Goal: Task Accomplishment & Management: Use online tool/utility

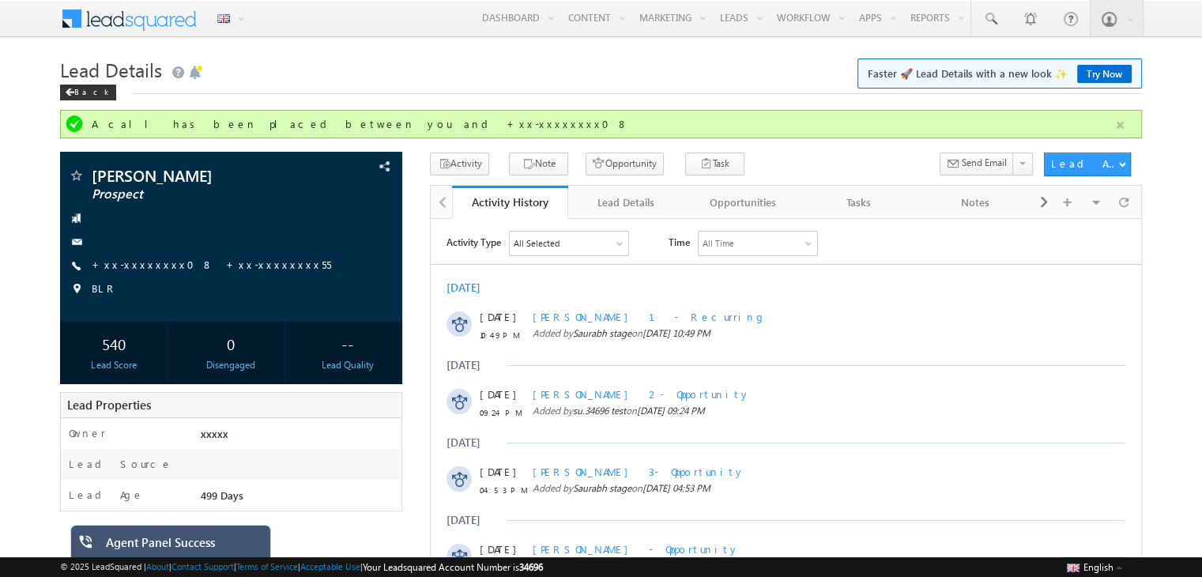
click at [1119, 121] on button "button" at bounding box center [1121, 125] width 20 height 20
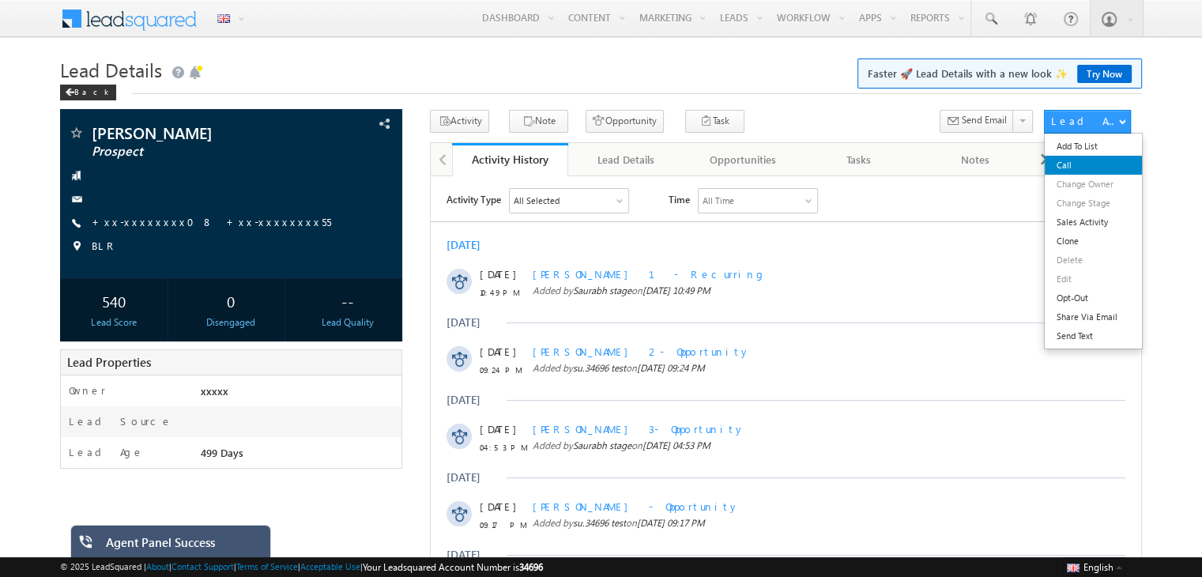
click at [1059, 163] on link "Call" at bounding box center [1093, 165] width 97 height 19
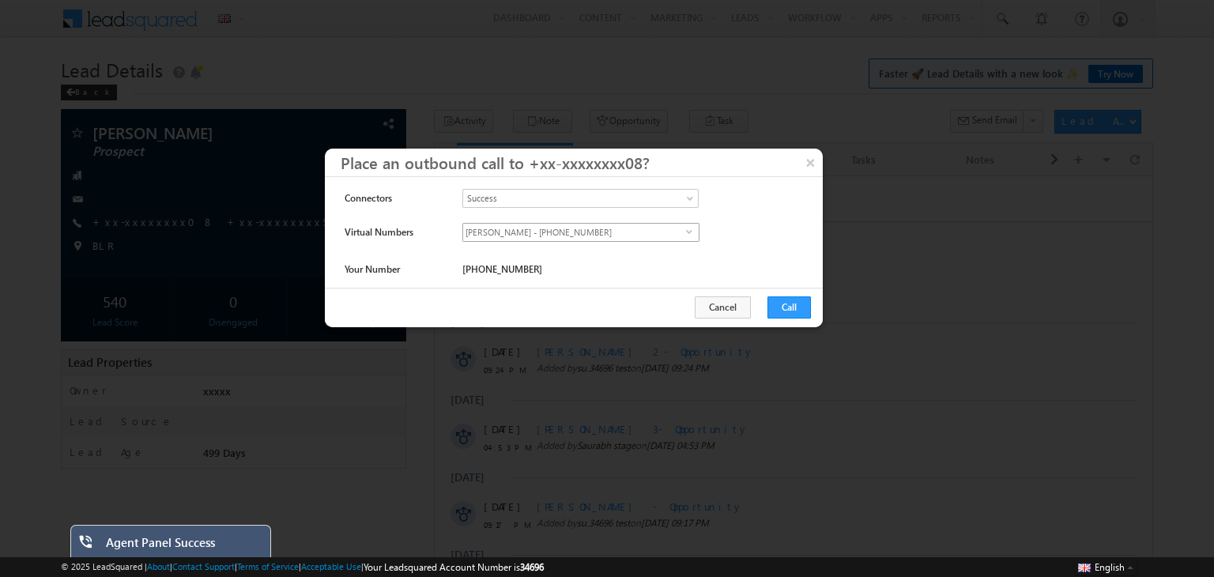
click at [636, 236] on span "[PERSON_NAME] - [PHONE_NUMBER]" at bounding box center [574, 232] width 223 height 17
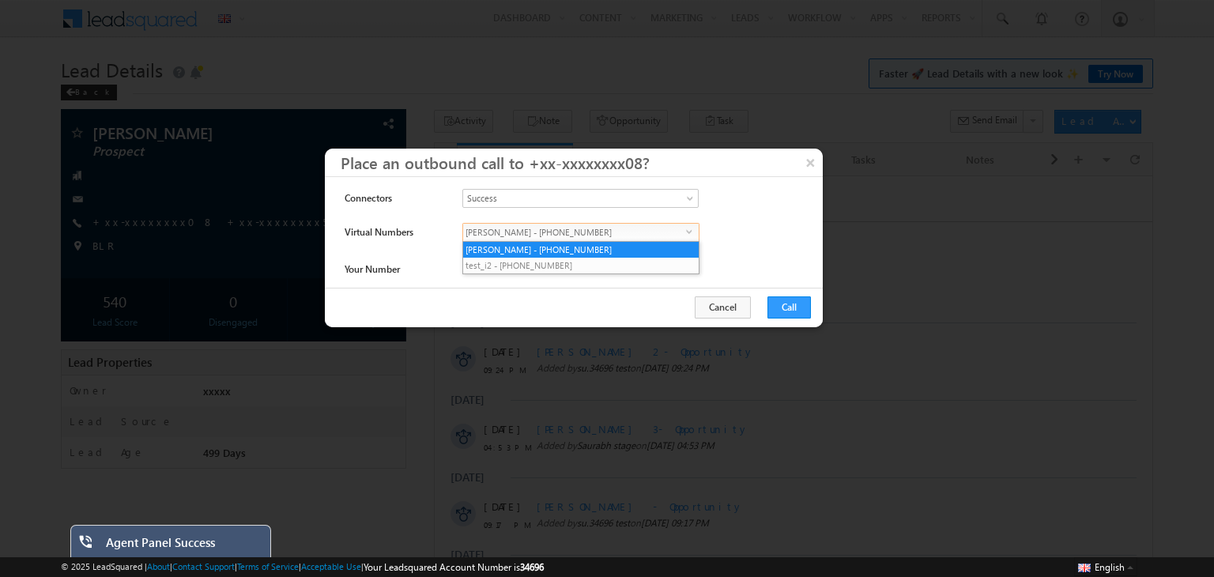
click at [734, 223] on div "**********" at bounding box center [613, 236] width 302 height 27
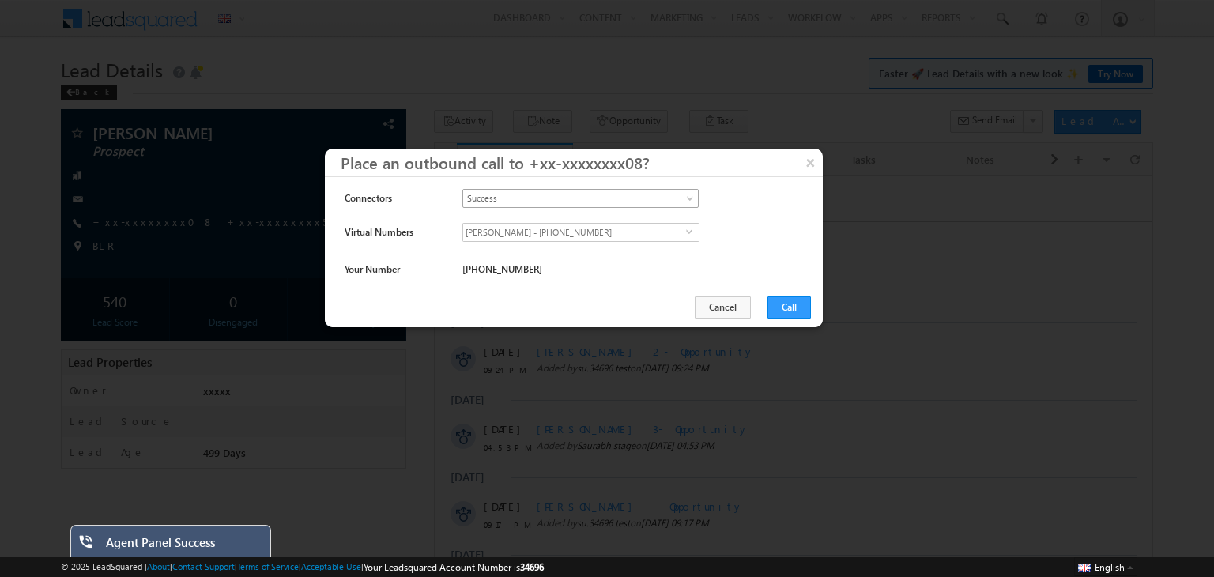
click at [692, 199] on span at bounding box center [691, 201] width 13 height 13
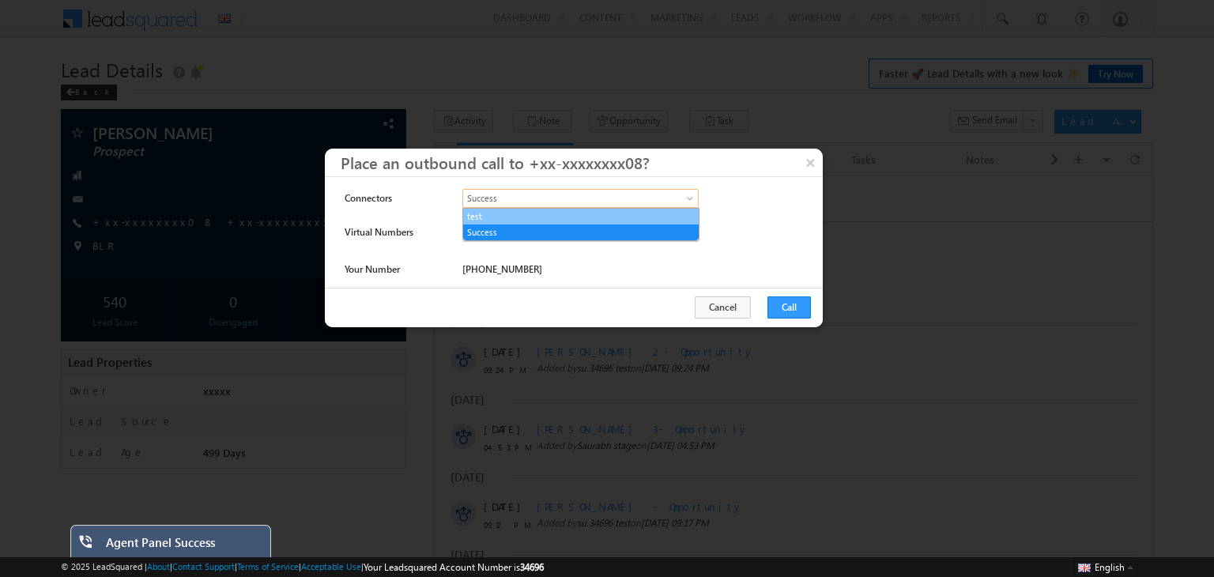
click at [585, 213] on link "test" at bounding box center [581, 216] width 236 height 14
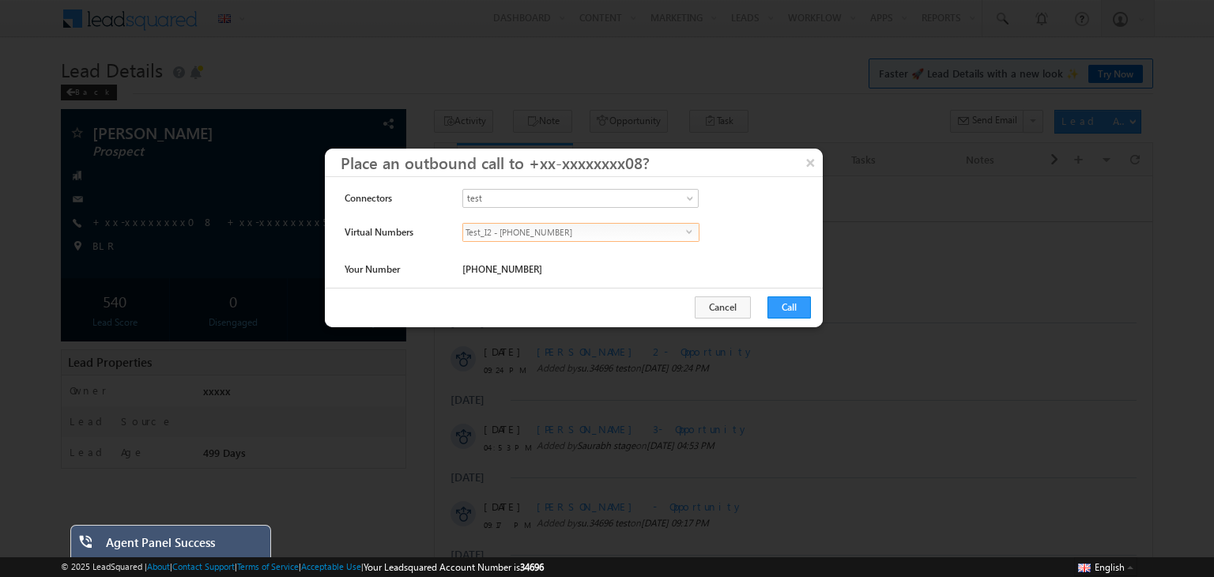
click at [632, 225] on span "Test_I2 - +91-6902340981" at bounding box center [574, 232] width 223 height 17
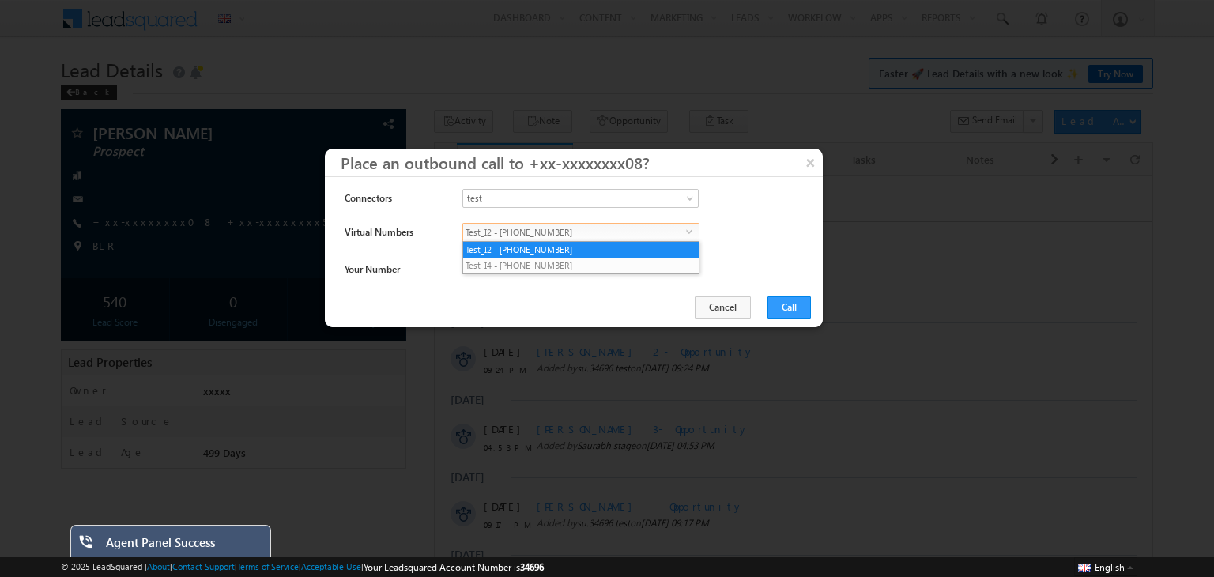
click at [745, 237] on div "**********" at bounding box center [613, 236] width 302 height 27
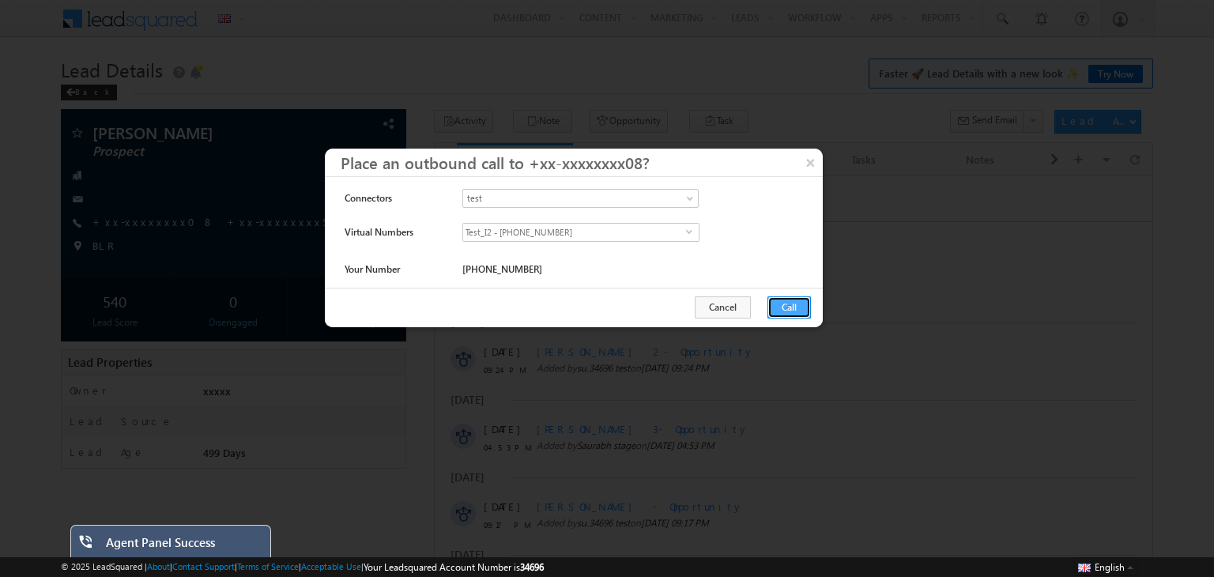
click at [787, 301] on button "Call" at bounding box center [789, 307] width 43 height 22
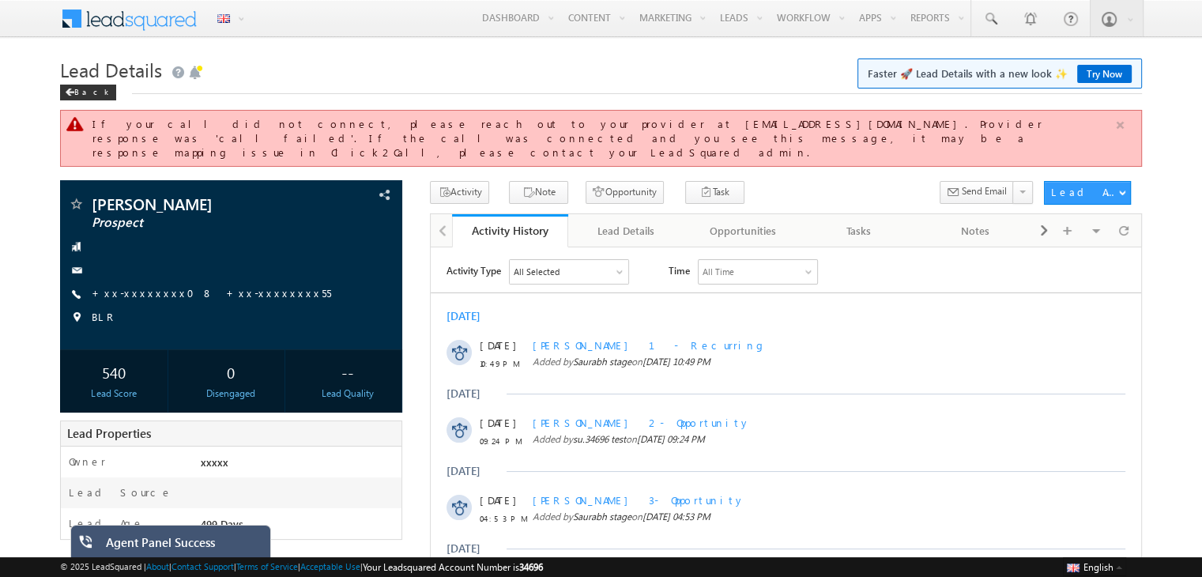
click at [1122, 129] on button "button" at bounding box center [1121, 125] width 20 height 20
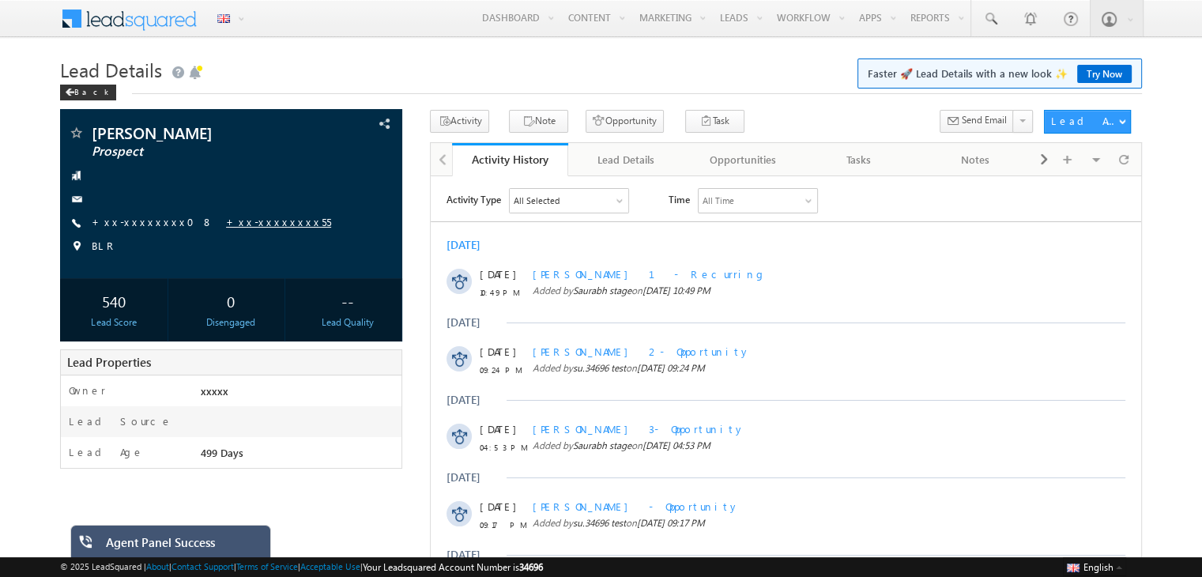
click at [226, 226] on link "+xx-xxxxxxxx55" at bounding box center [278, 221] width 105 height 13
click at [226, 219] on link "+xx-xxxxxxxx55" at bounding box center [278, 221] width 105 height 13
click at [226, 225] on link "+xx-xxxxxxxx55" at bounding box center [278, 221] width 105 height 13
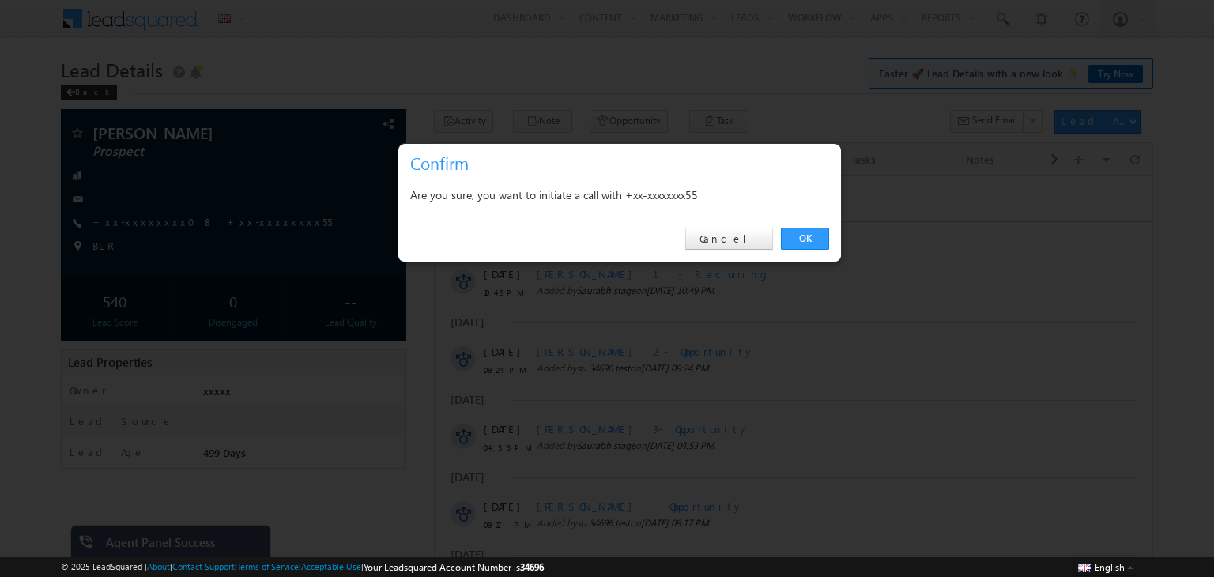
click at [767, 302] on div at bounding box center [607, 288] width 1214 height 577
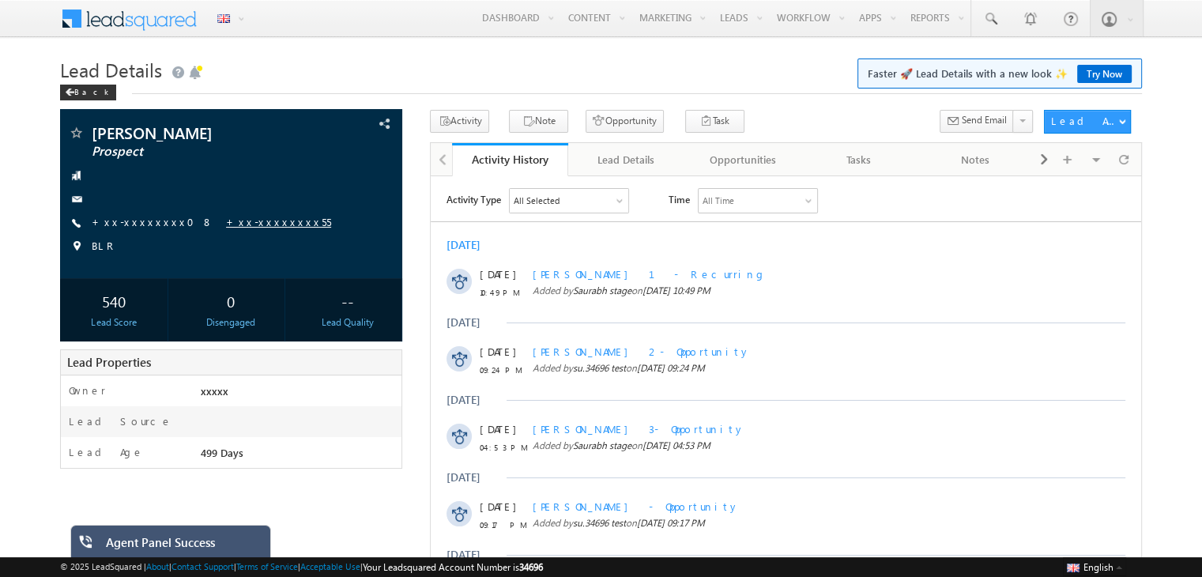
click at [226, 225] on link "+xx-xxxxxxxx55" at bounding box center [278, 221] width 105 height 13
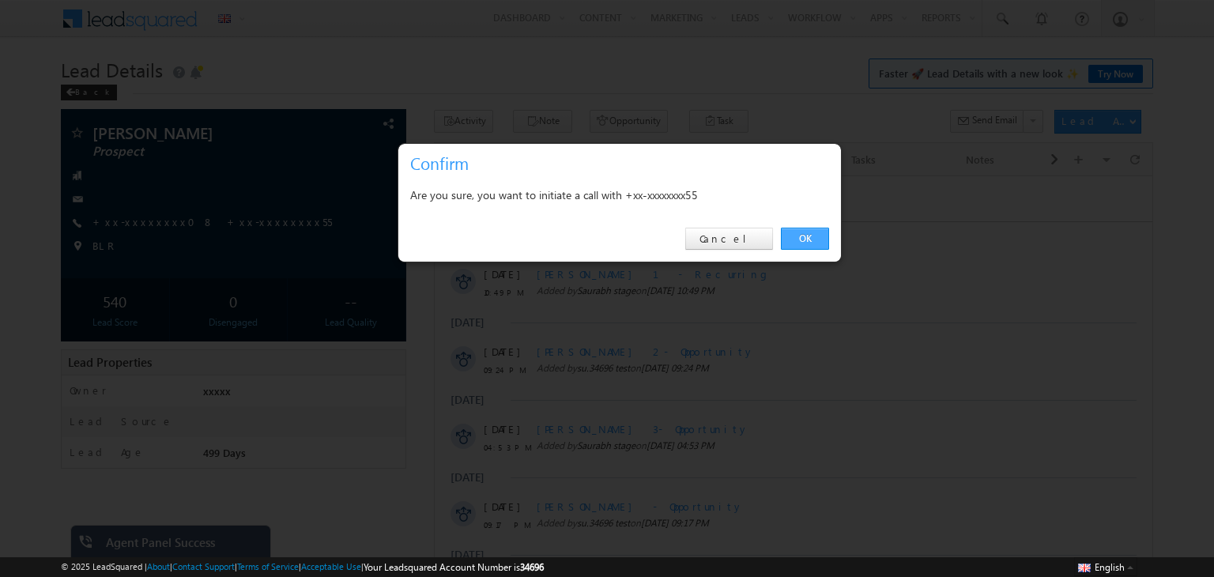
click at [809, 241] on link "OK" at bounding box center [805, 239] width 48 height 22
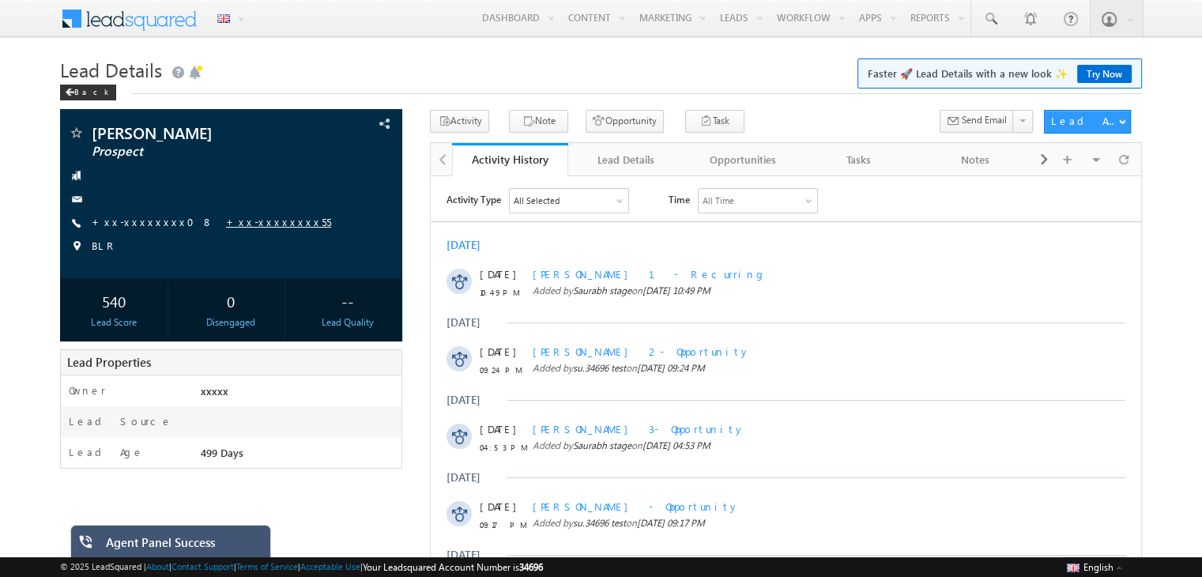
click at [226, 228] on link "+xx-xxxxxxxx55" at bounding box center [278, 221] width 105 height 13
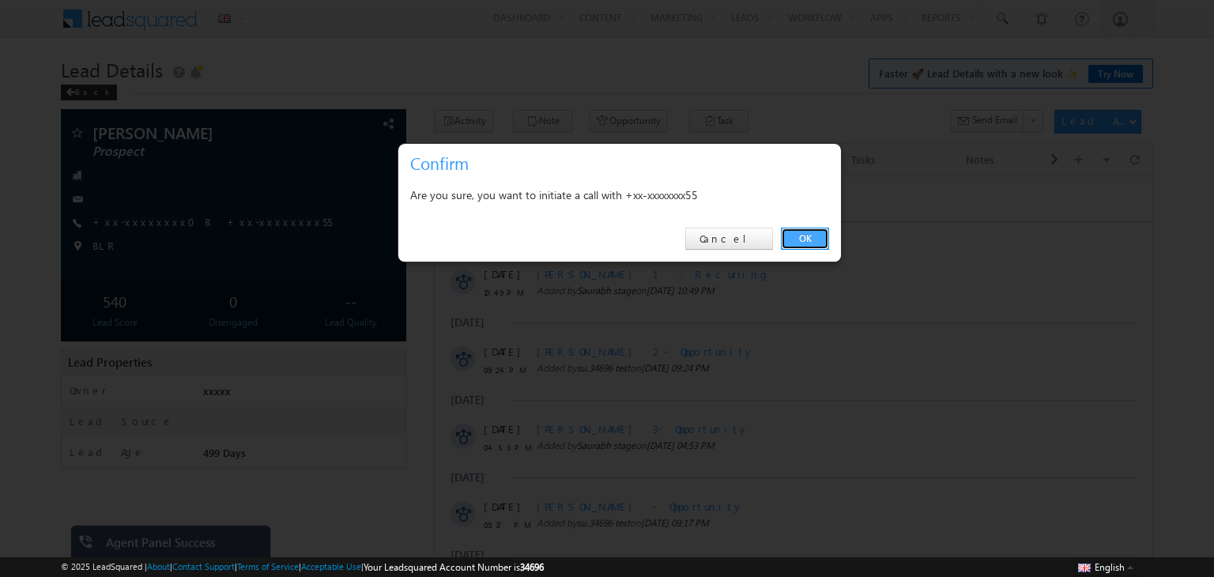
click at [809, 231] on link "OK" at bounding box center [805, 239] width 48 height 22
